Goal: Communication & Community: Connect with others

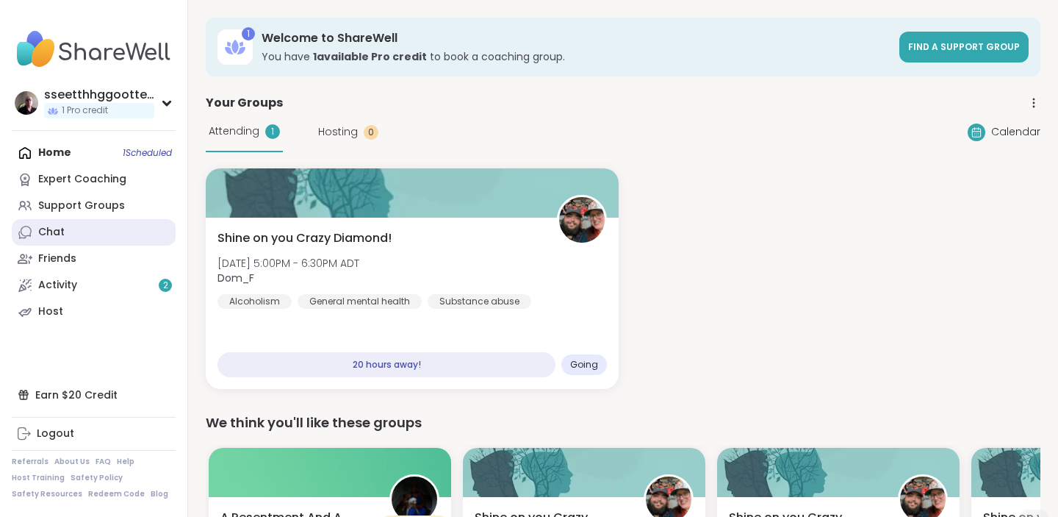
click at [75, 236] on link "Chat" at bounding box center [94, 232] width 164 height 26
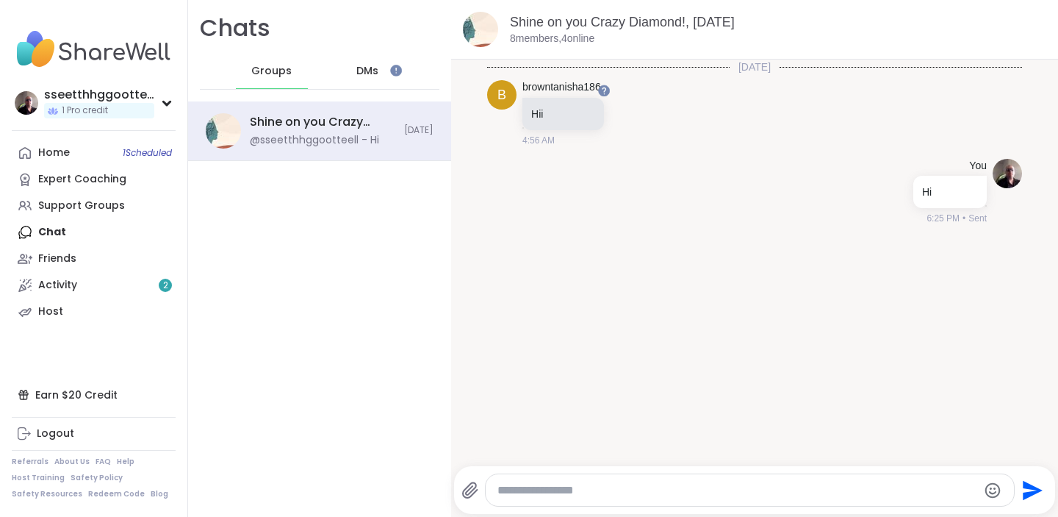
click at [616, 486] on textarea "Type your message" at bounding box center [737, 490] width 480 height 15
click at [566, 85] on link "browntanisha186" at bounding box center [561, 87] width 79 height 15
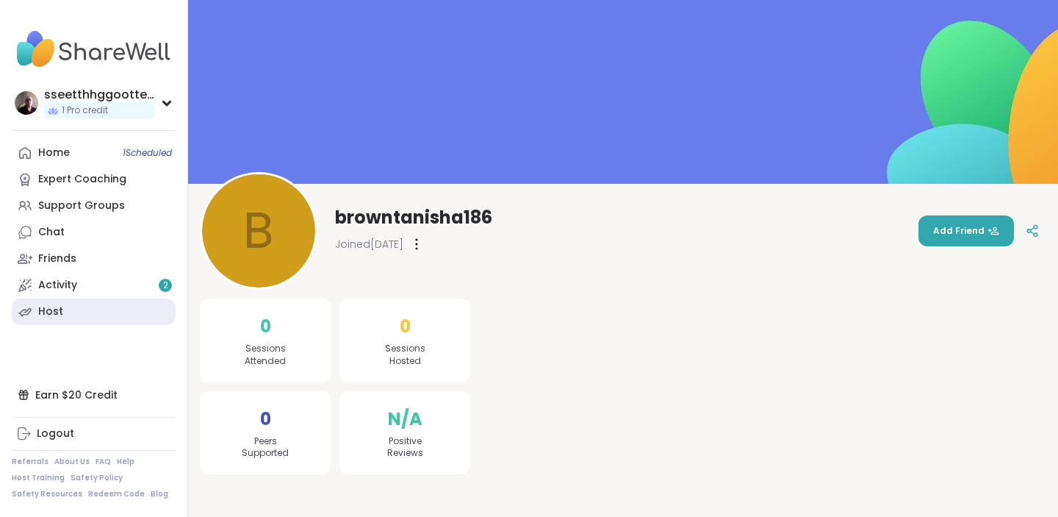
click at [71, 313] on link "Host" at bounding box center [94, 311] width 164 height 26
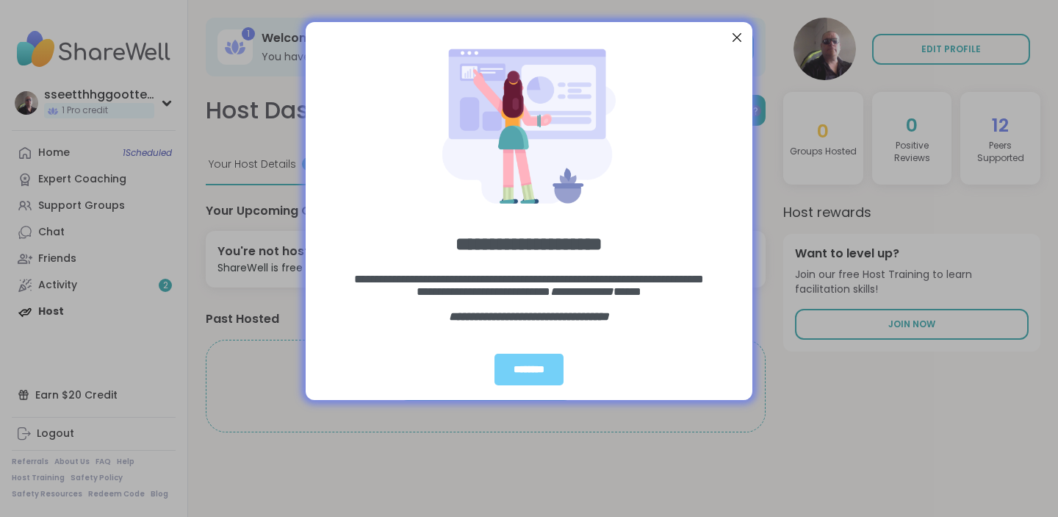
click at [737, 34] on div "Close Step" at bounding box center [736, 37] width 19 height 19
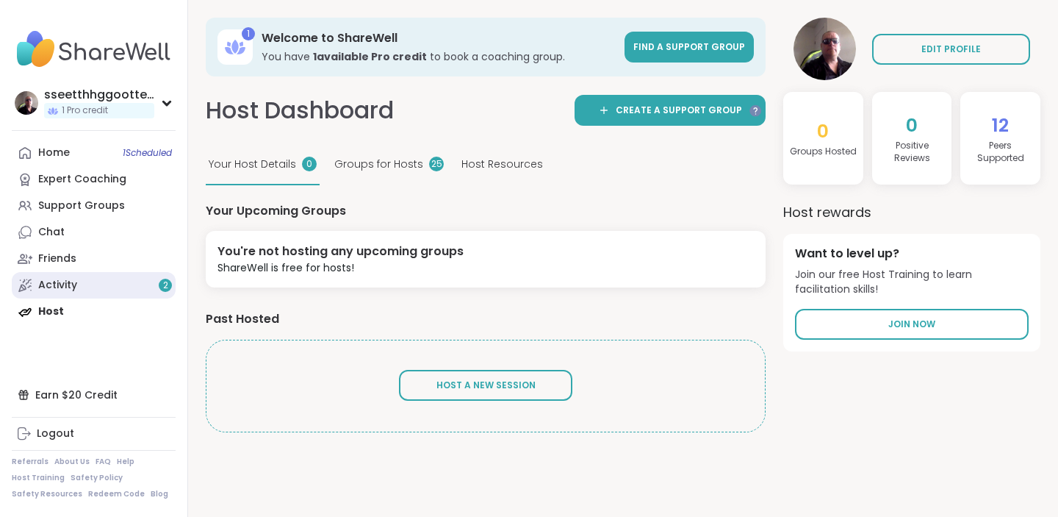
click at [70, 287] on div "Activity 2" at bounding box center [57, 285] width 39 height 15
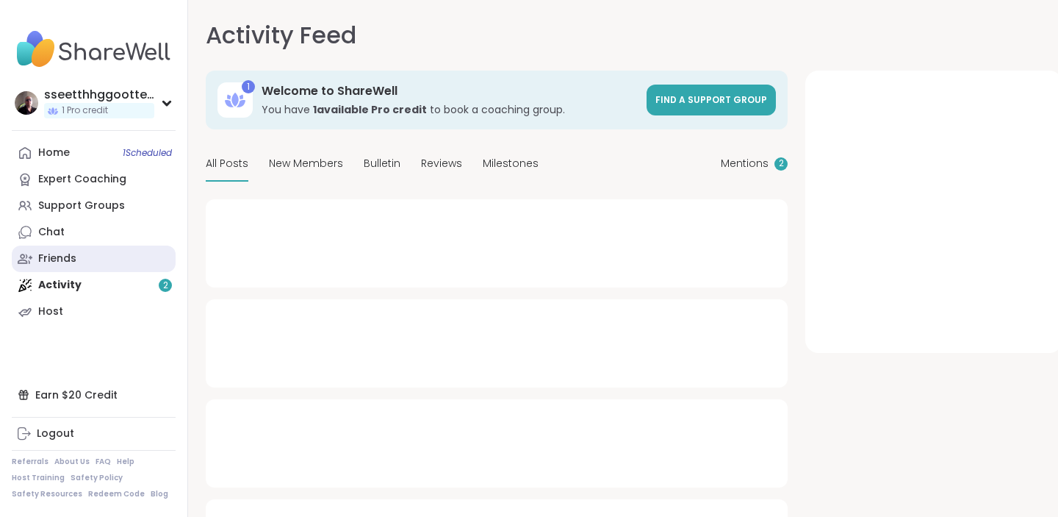
click at [58, 261] on div "Friends" at bounding box center [57, 258] width 38 height 15
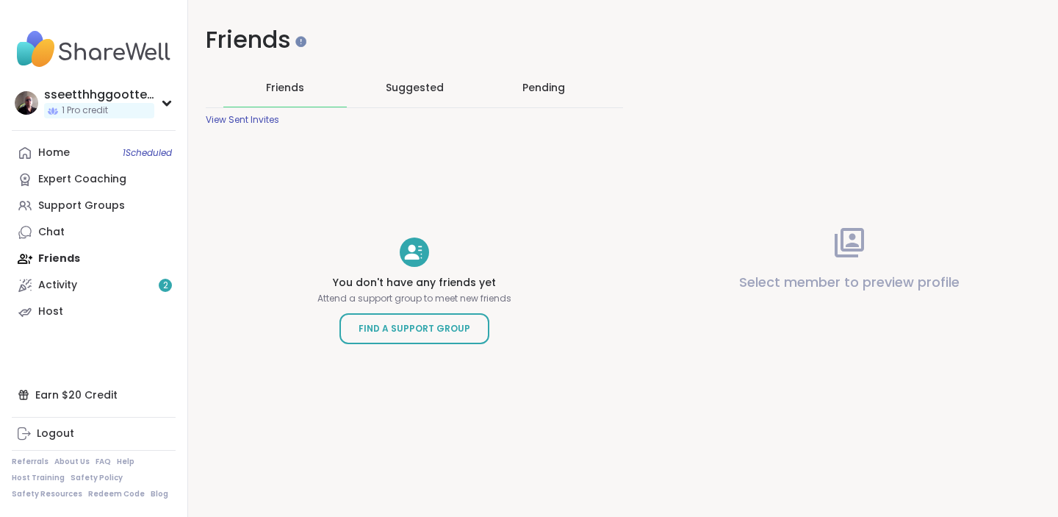
click at [395, 88] on span "Suggested" at bounding box center [415, 87] width 58 height 15
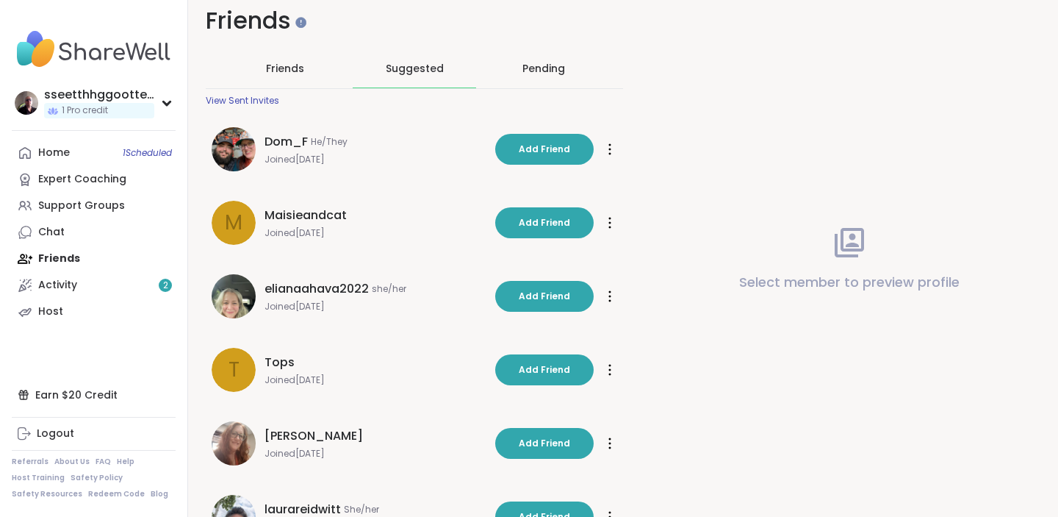
scroll to position [18, 0]
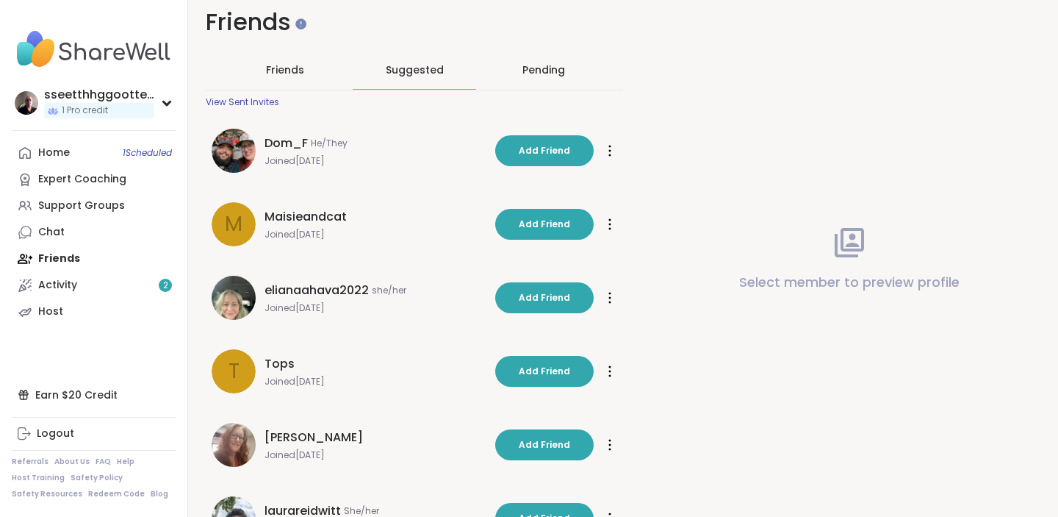
click at [542, 61] on div "Pending" at bounding box center [543, 70] width 123 height 38
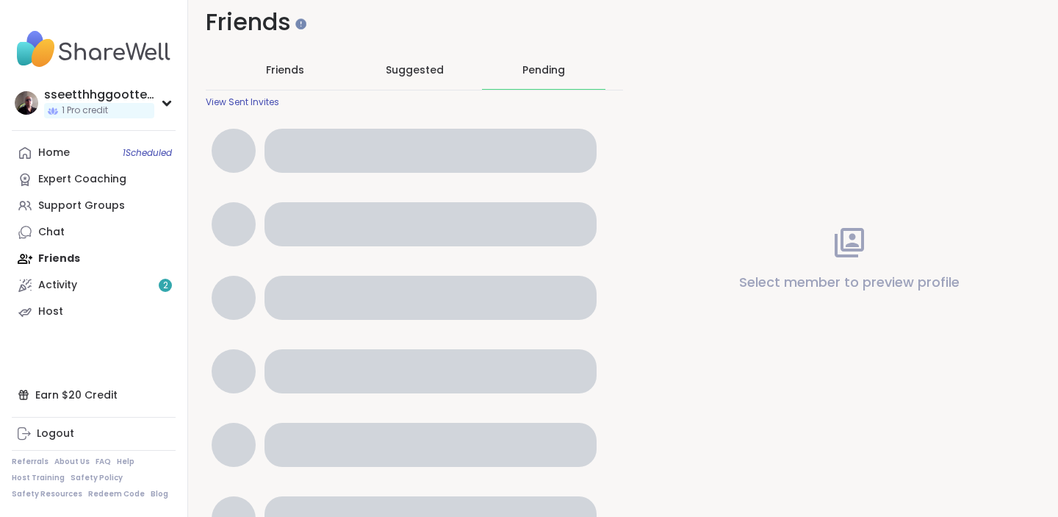
scroll to position [0, 0]
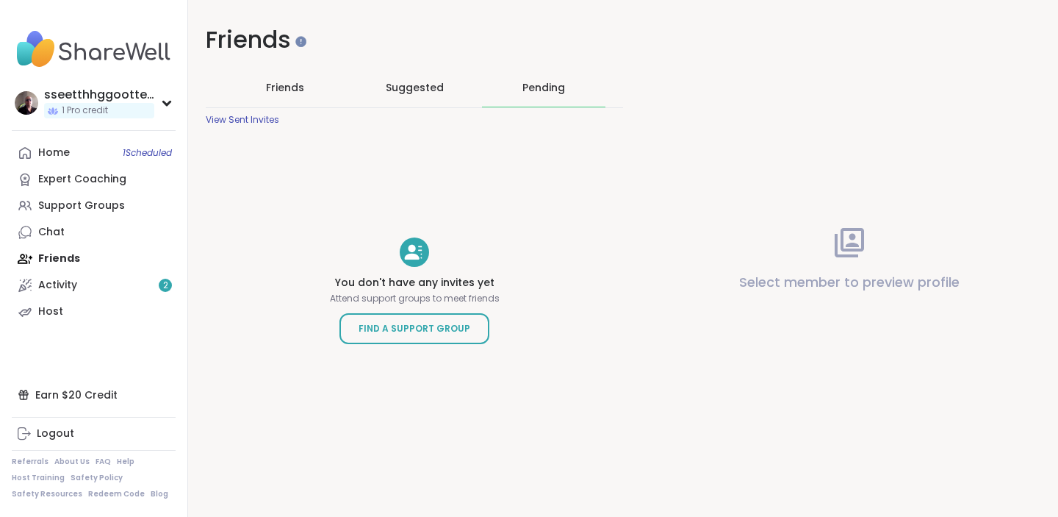
click at [274, 85] on span "Friends" at bounding box center [285, 87] width 38 height 15
click at [76, 182] on div "Expert Coaching" at bounding box center [82, 179] width 88 height 15
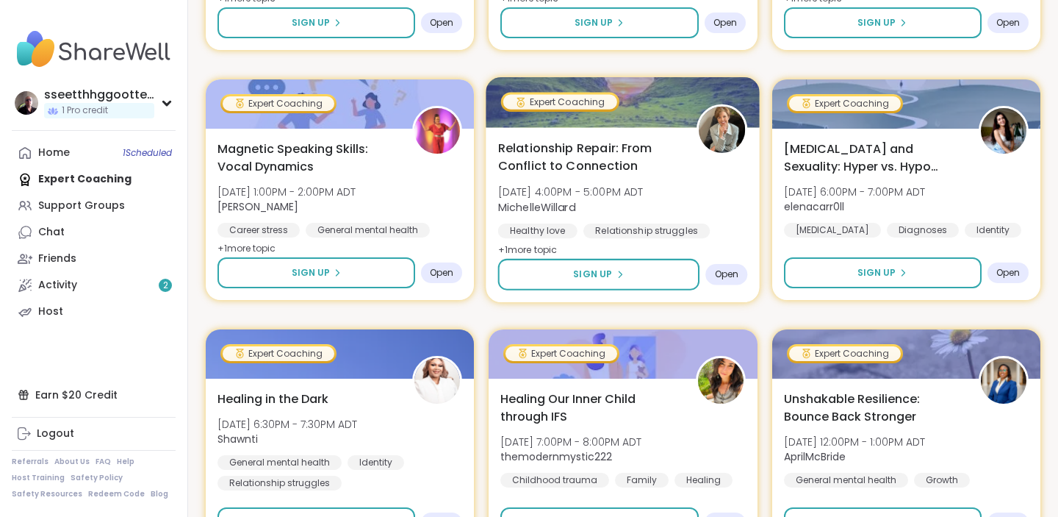
scroll to position [1215, 0]
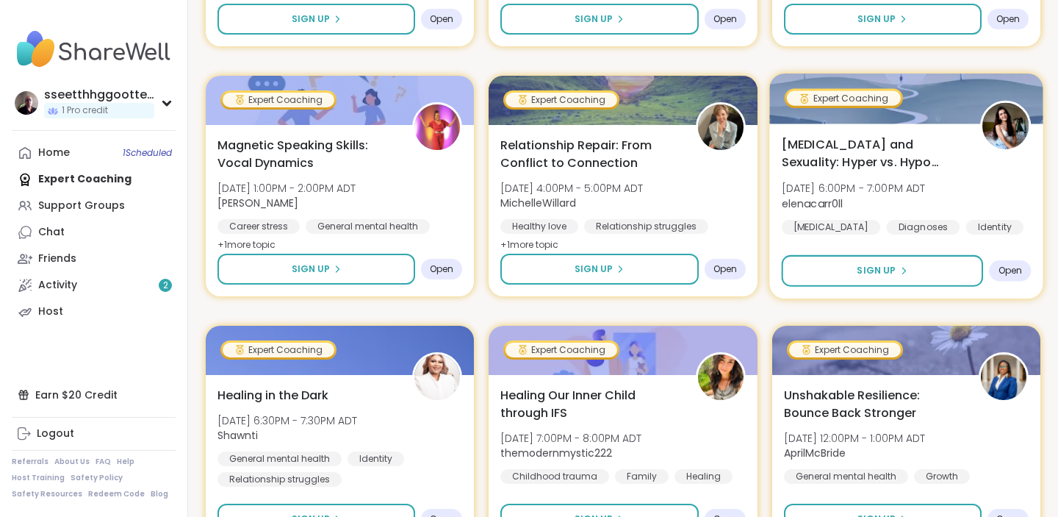
click at [837, 143] on span "[MEDICAL_DATA] and Sexuality: Hyper vs. Hypo Sexuality" at bounding box center [872, 153] width 182 height 36
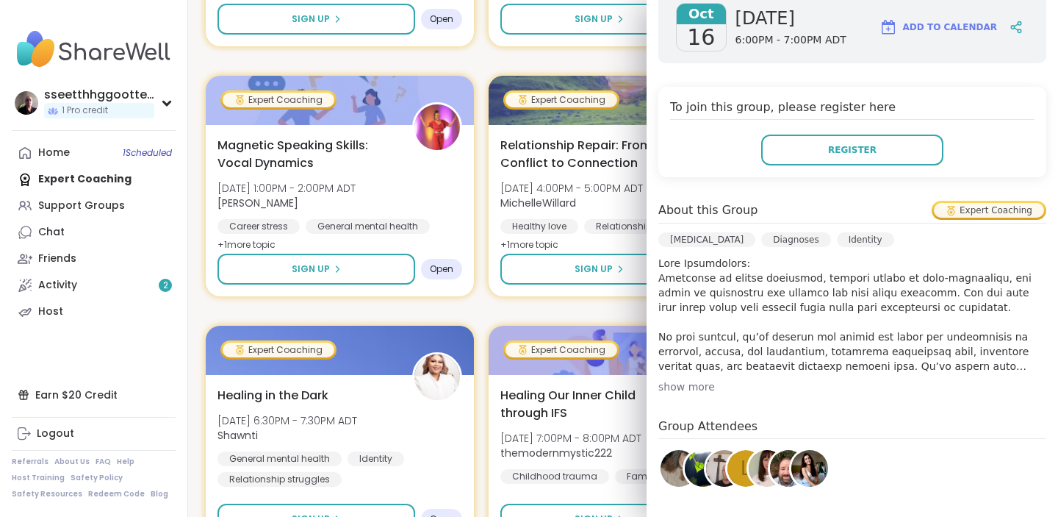
scroll to position [0, 0]
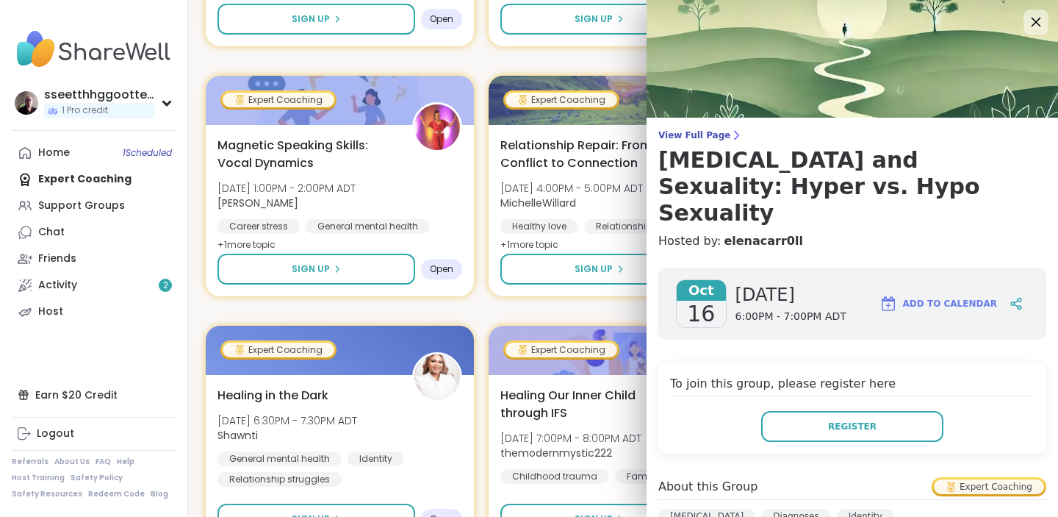
click at [1034, 17] on icon at bounding box center [1035, 21] width 18 height 18
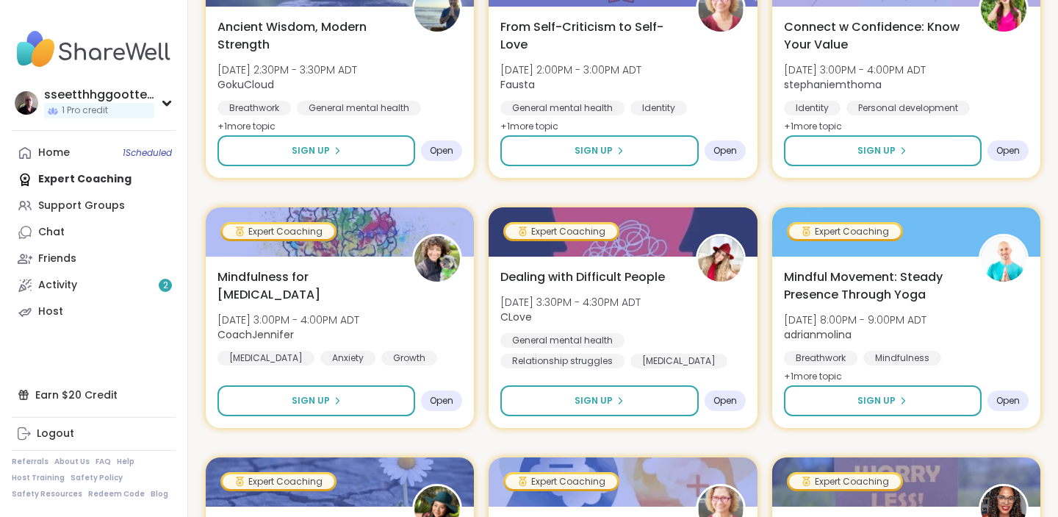
scroll to position [1594, 0]
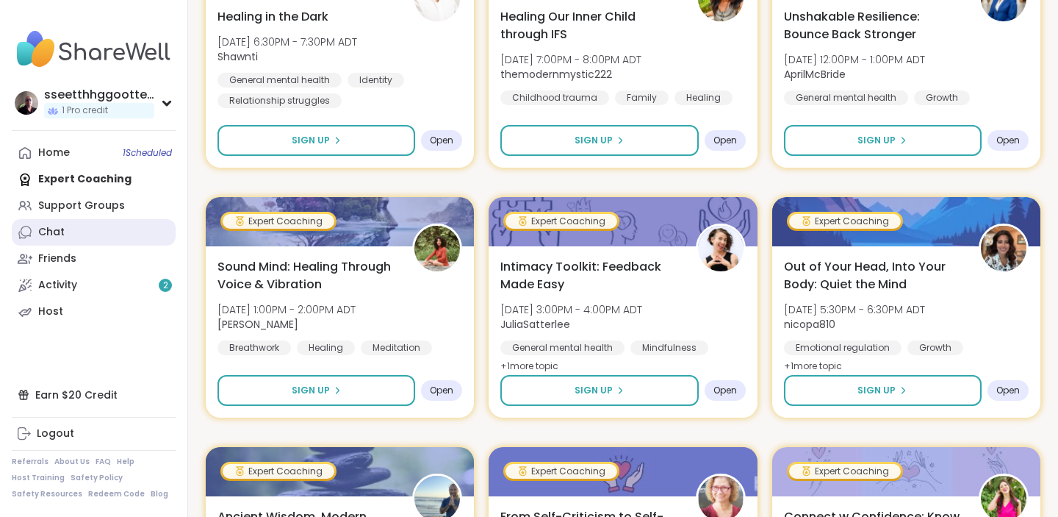
click at [57, 228] on div "Chat" at bounding box center [51, 232] width 26 height 15
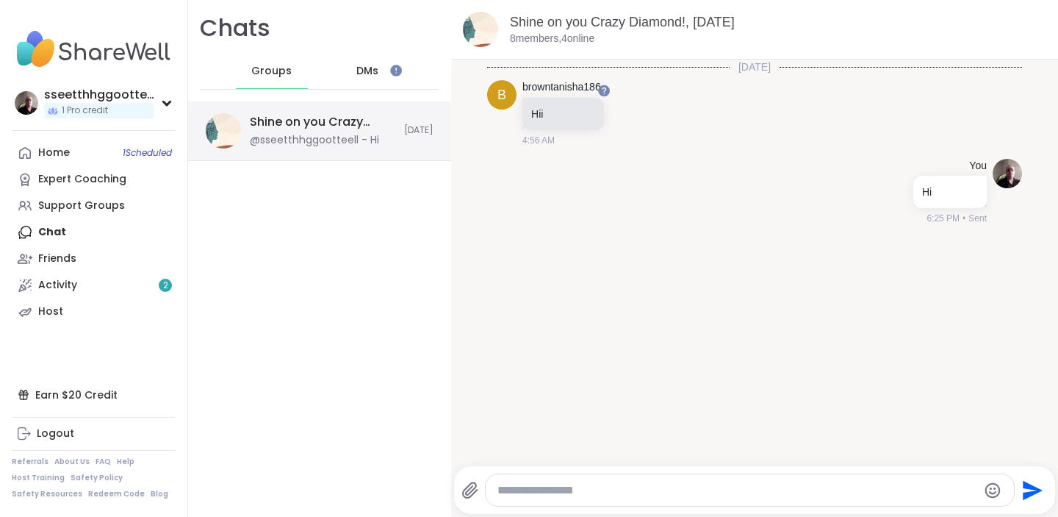
click at [313, 128] on div "Shine on you Crazy Diamond!, [DATE]" at bounding box center [322, 122] width 145 height 16
click at [371, 67] on span "DMs" at bounding box center [367, 71] width 22 height 15
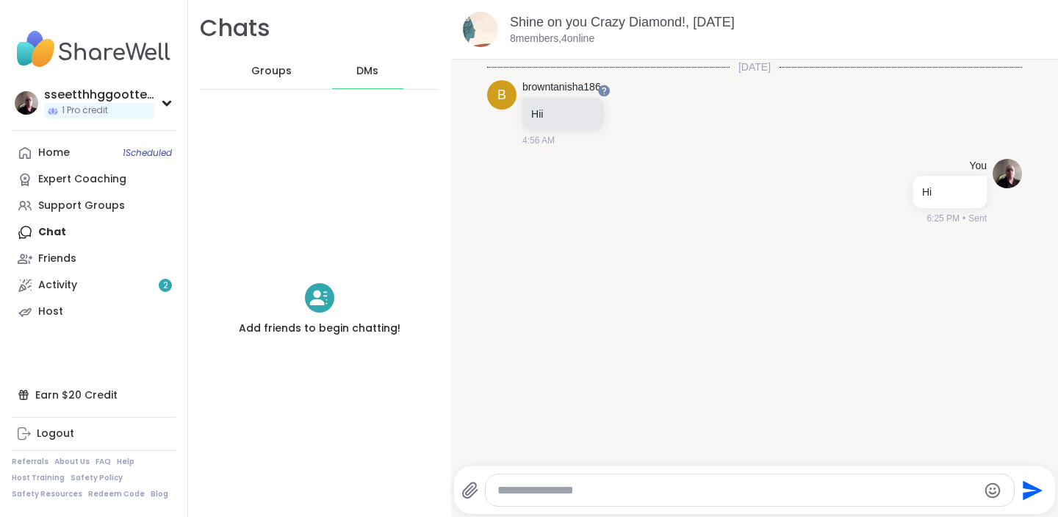
click at [281, 67] on span "Groups" at bounding box center [271, 71] width 40 height 15
